Goal: Transaction & Acquisition: Purchase product/service

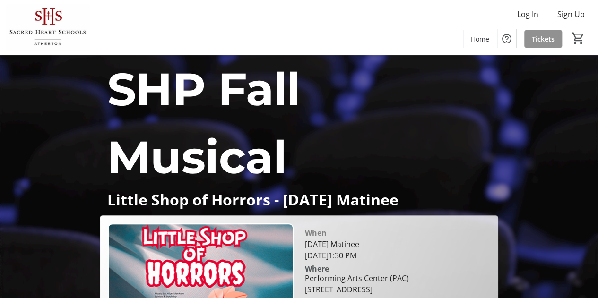
click at [546, 36] on span "Tickets" at bounding box center [543, 39] width 23 height 10
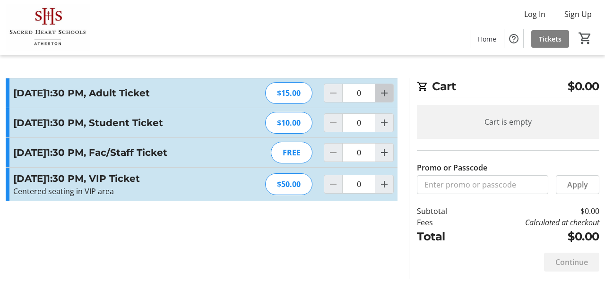
click at [386, 91] on mat-icon "Increment by one" at bounding box center [384, 92] width 11 height 11
type input "1"
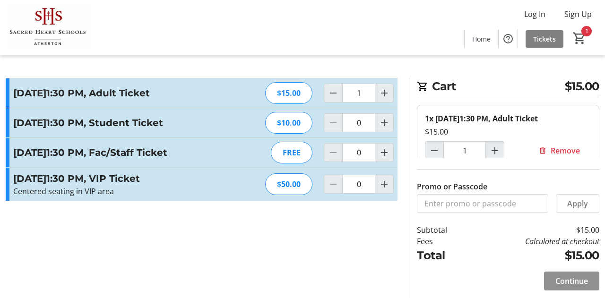
click at [554, 281] on span at bounding box center [571, 281] width 55 height 23
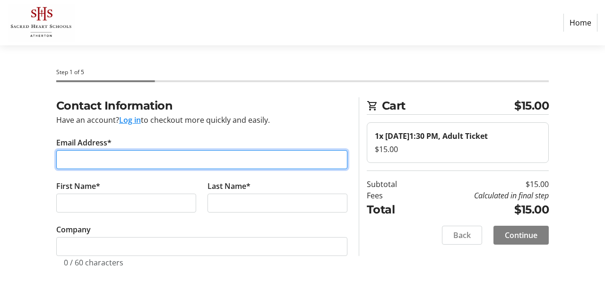
click at [221, 159] on input "Email Address*" at bounding box center [201, 159] width 291 height 19
type input "[EMAIL_ADDRESS][DOMAIN_NAME]"
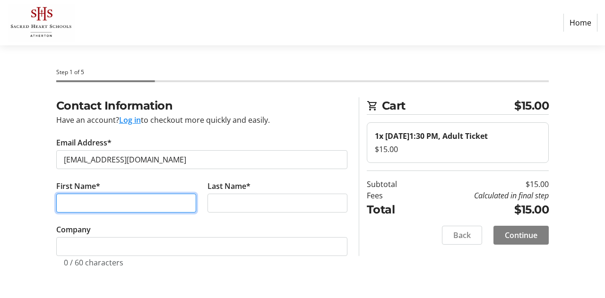
type input "[PERSON_NAME]"
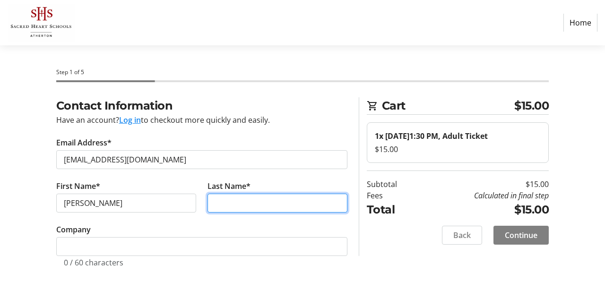
type input "[PERSON_NAME]"
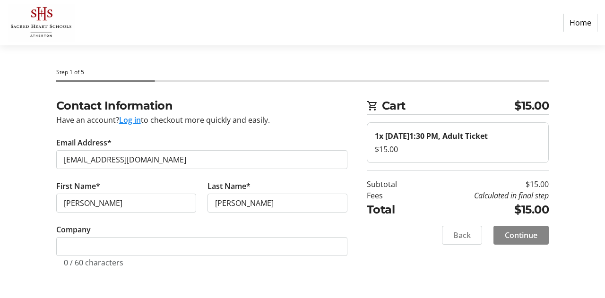
click at [507, 236] on span "Continue" at bounding box center [521, 235] width 33 height 11
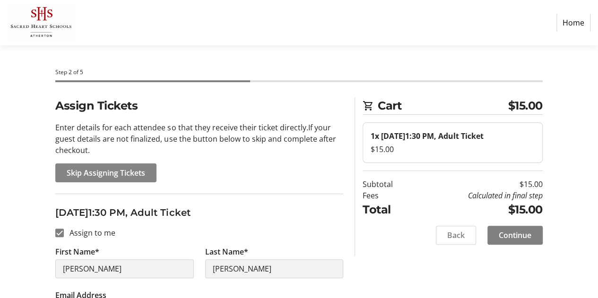
click at [111, 170] on span "Skip Assigning Tickets" at bounding box center [106, 172] width 78 height 11
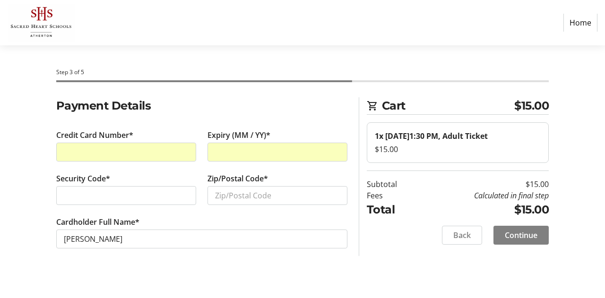
click at [381, 48] on tr-checkout-header-ui "Step 3 of 5" at bounding box center [303, 71] width 504 height 52
click at [235, 192] on input "Zip/Postal Code*" at bounding box center [277, 195] width 140 height 19
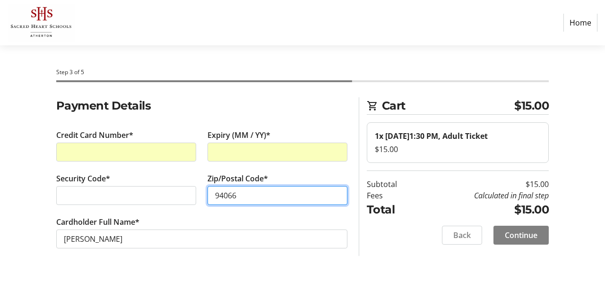
type input "94066"
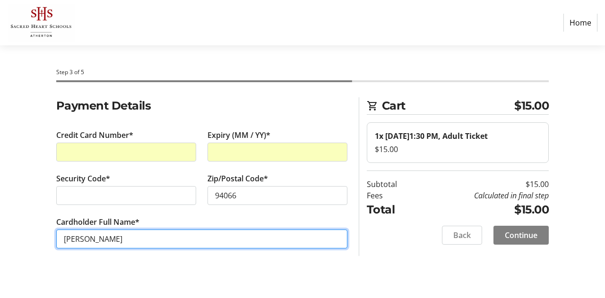
click at [108, 241] on input "[PERSON_NAME]" at bounding box center [201, 239] width 291 height 19
type input "[PERSON_NAME]"
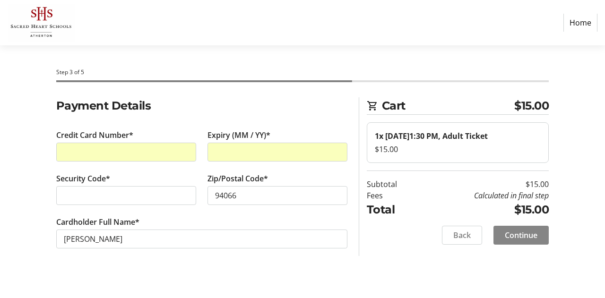
click at [513, 237] on span "Continue" at bounding box center [521, 235] width 33 height 11
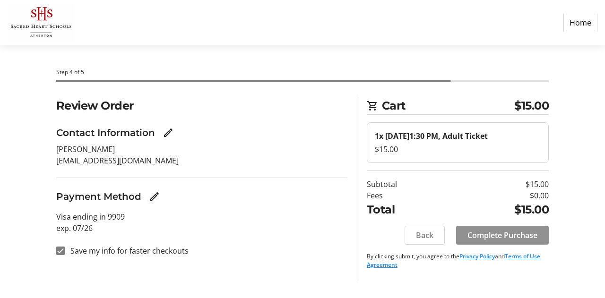
click at [508, 234] on span "Complete Purchase" at bounding box center [502, 235] width 70 height 11
